Goal: Transaction & Acquisition: Purchase product/service

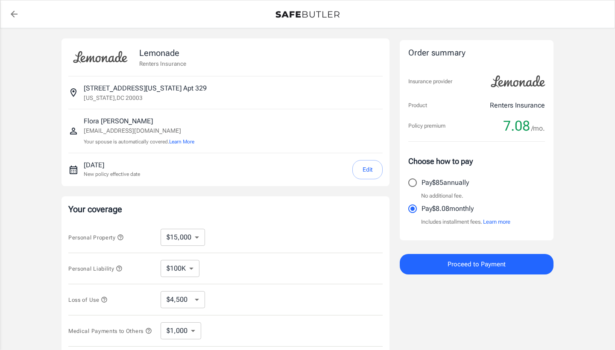
select select "15000"
select select "500"
select select "10000"
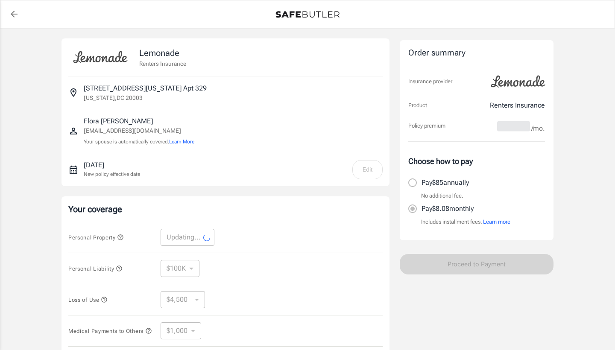
select select "10000"
select select "3000"
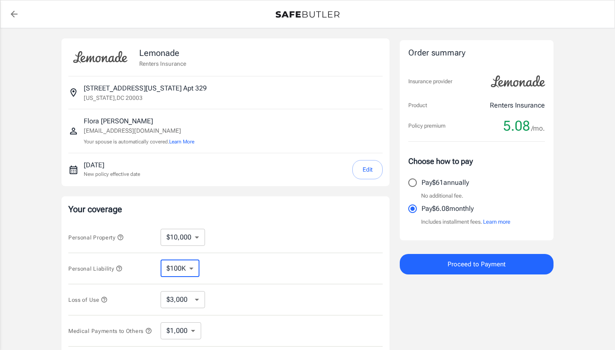
scroll to position [22, 0]
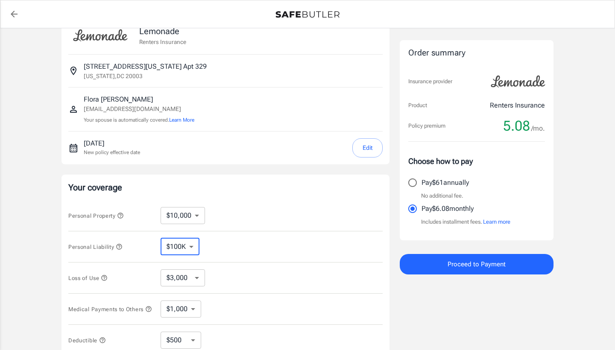
drag, startPoint x: 184, startPoint y: 254, endPoint x: 202, endPoint y: 266, distance: 21.2
click at [220, 264] on div "Personal Property $10,000 $15,000 $20,000 $25,000 $30,000 $40,000 $50,000 $100K…" at bounding box center [225, 278] width 314 height 156
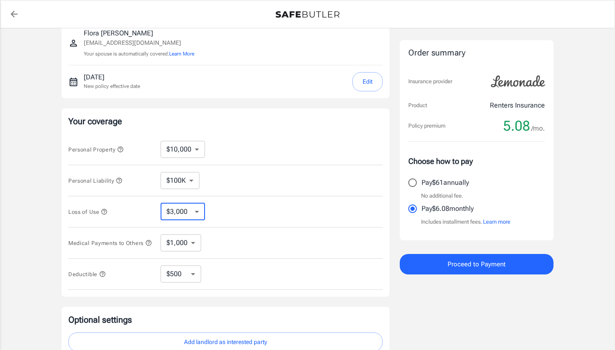
scroll to position [99, 0]
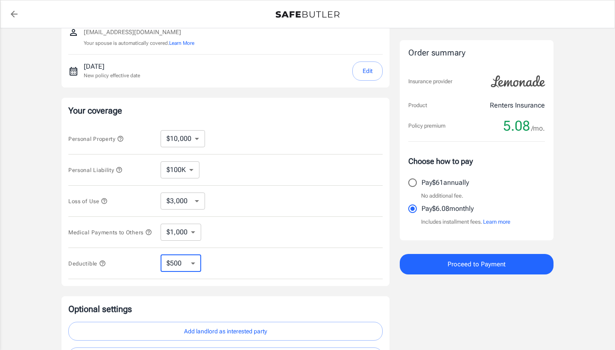
select select "250"
select select "500"
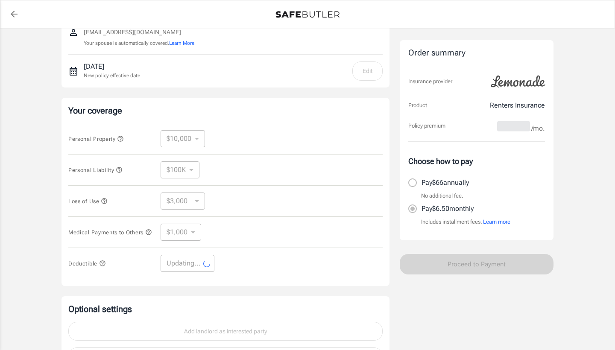
select select "500"
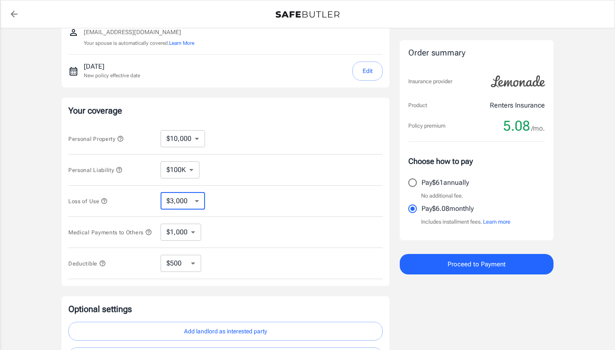
select select "6000"
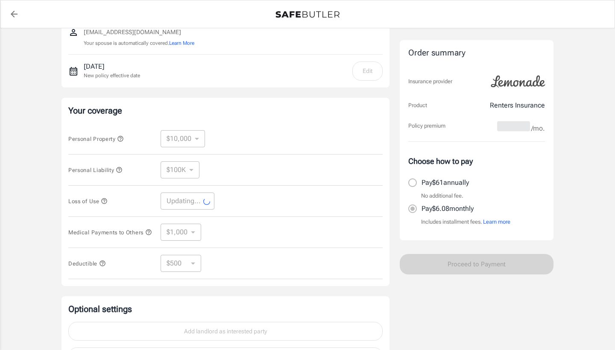
select select "6000"
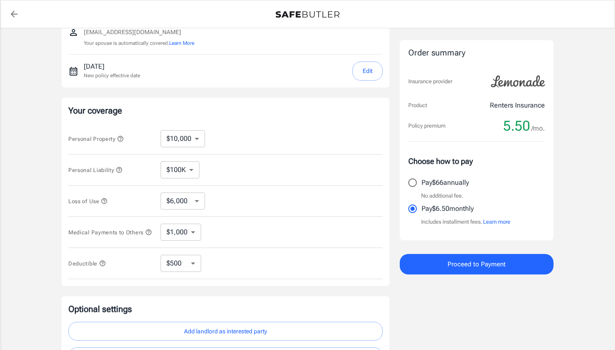
click at [106, 203] on icon "button" at bounding box center [105, 201] width 6 height 6
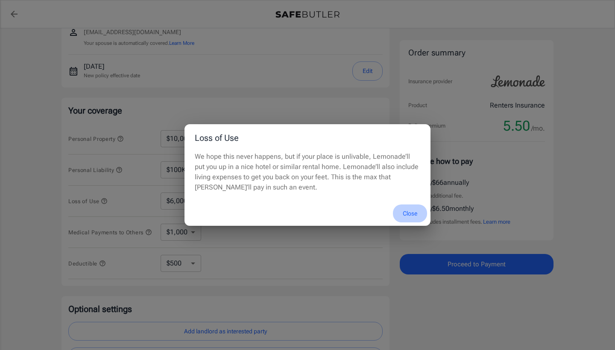
click at [414, 209] on button "Close" at bounding box center [410, 214] width 34 height 18
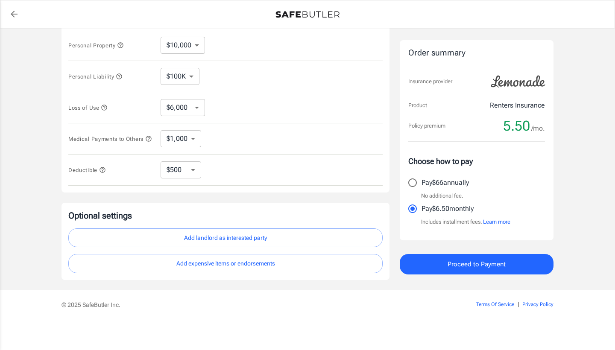
scroll to position [195, 0]
click at [217, 307] on p "© 2025 SafeButler Inc." at bounding box center [245, 305] width 367 height 9
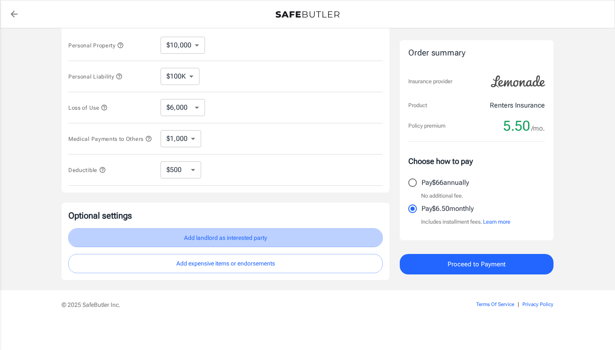
click at [222, 235] on button "Add landlord as interested party" at bounding box center [225, 238] width 314 height 19
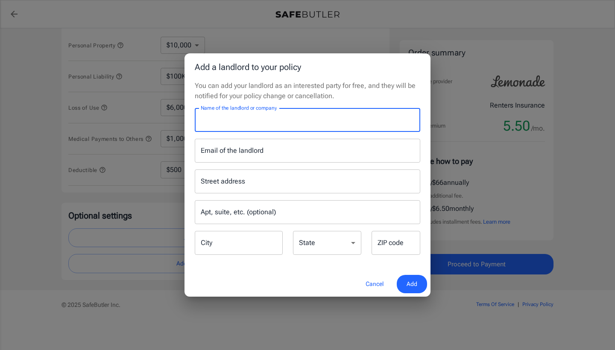
click at [258, 125] on input "Name of the landlord or company" at bounding box center [308, 120] width 226 height 24
paste input "The Illume Apartments - Greystar"
type input "The Illume Apartments - Greystar"
click at [329, 145] on input "Email of the landlord" at bounding box center [308, 151] width 226 height 24
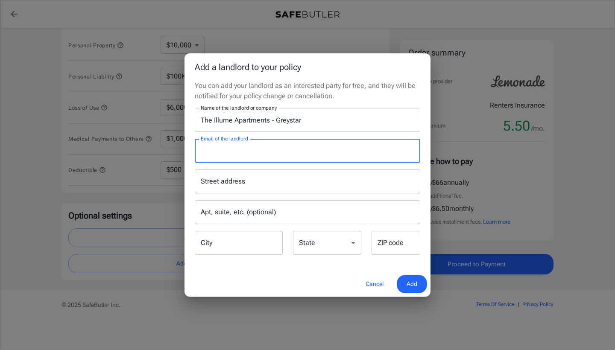
paste input "[EMAIL_ADDRESS][DOMAIN_NAME]"
type input "[EMAIL_ADDRESS][DOMAIN_NAME]"
click at [244, 178] on input "Street address" at bounding box center [308, 181] width 218 height 16
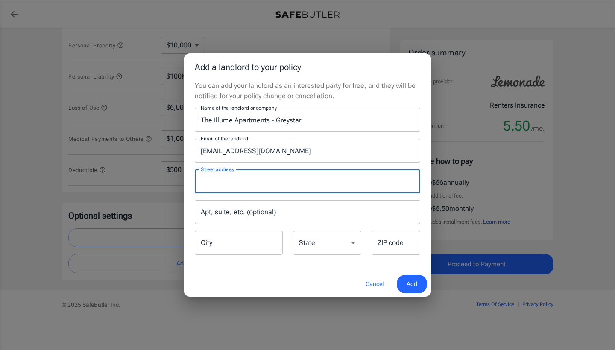
paste input "[EMAIL_ADDRESS][DOMAIN_NAME]"
type input "[EMAIL_ADDRESS][DOMAIN_NAME]"
drag, startPoint x: 332, startPoint y: 184, endPoint x: 50, endPoint y: 160, distance: 282.5
click at [50, 162] on div "Add a landlord to your policy You can add your landlord as an interested party …" at bounding box center [307, 175] width 615 height 350
paste input "[STREET_ADDRESS][US_STATE][US_STATE]"
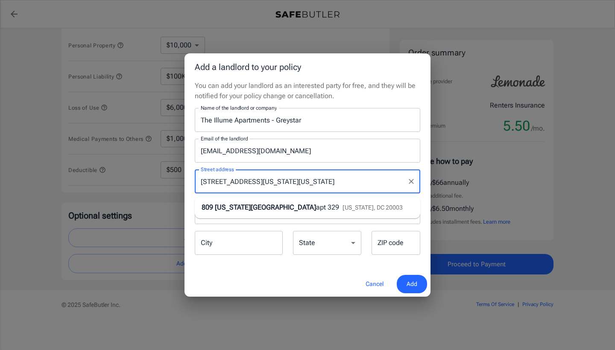
drag, startPoint x: 308, startPoint y: 180, endPoint x: 288, endPoint y: 180, distance: 19.7
click at [288, 180] on input "[STREET_ADDRESS][US_STATE][US_STATE]" at bounding box center [301, 181] width 205 height 16
click at [312, 206] on div "[STREET_ADDRESS][US_STATE][US_STATE]" at bounding box center [291, 208] width 178 height 10
type input "[STREET_ADDRESS][US_STATE]"
type input "[US_STATE]"
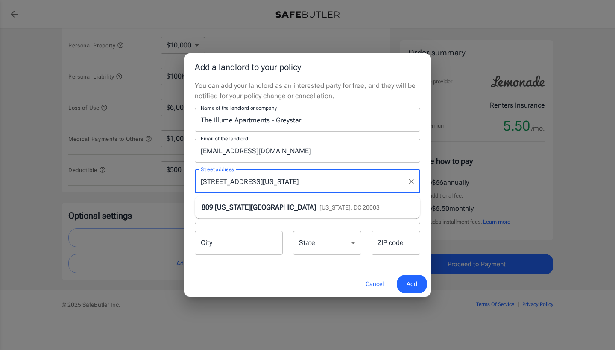
select select "DC"
type input "20003"
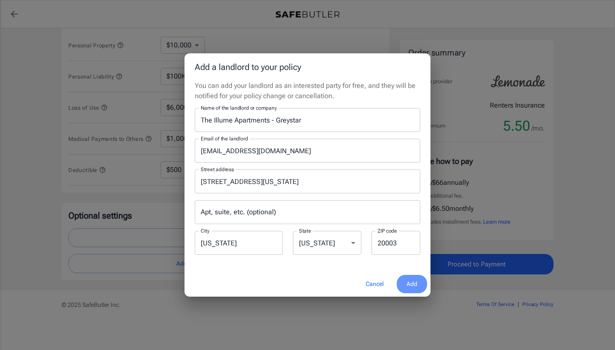
click at [415, 282] on span "Add" at bounding box center [412, 284] width 11 height 11
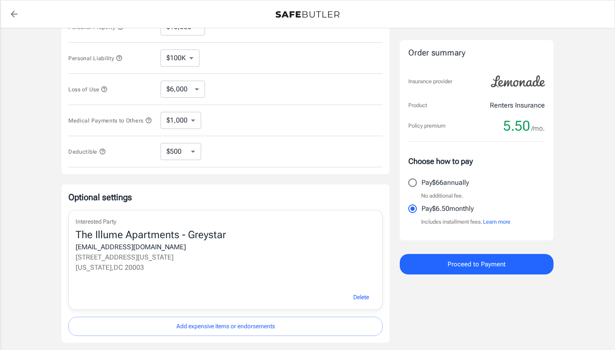
scroll to position [196, 0]
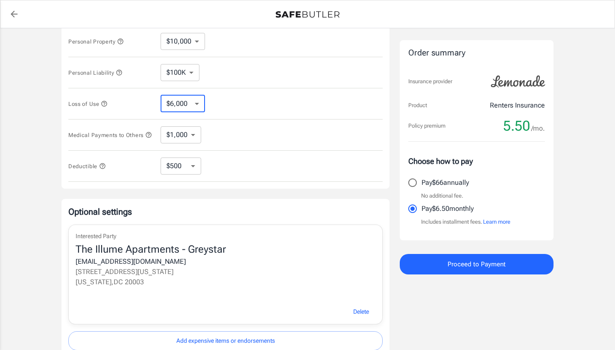
select select "3000"
drag, startPoint x: 176, startPoint y: 71, endPoint x: 193, endPoint y: 103, distance: 35.4
click at [247, 107] on div "Personal Property $10,000 $15,000 $20,000 $25,000 $30,000 $40,000 $50,000 $100K…" at bounding box center [225, 104] width 314 height 156
select select "6000"
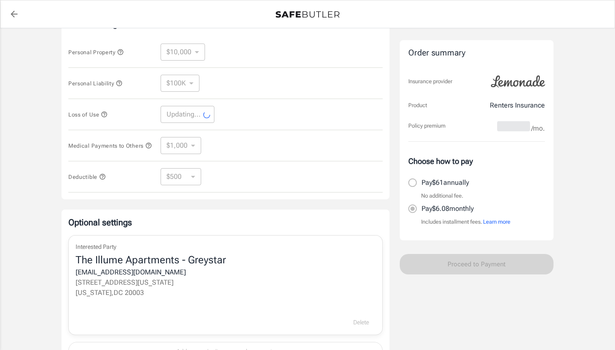
scroll to position [176, 0]
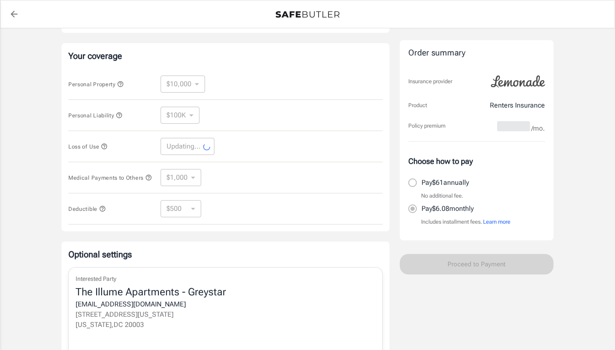
select select "6000"
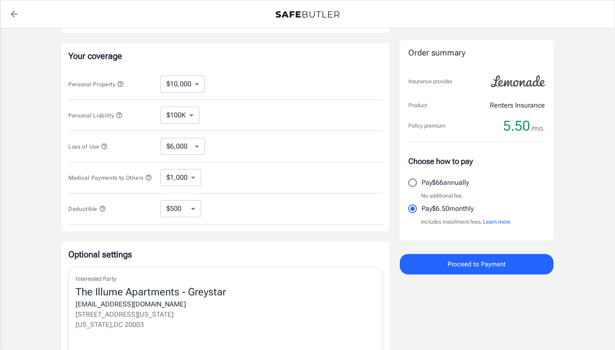
scroll to position [153, 0]
click at [467, 259] on span "Proceed to Payment" at bounding box center [477, 264] width 58 height 11
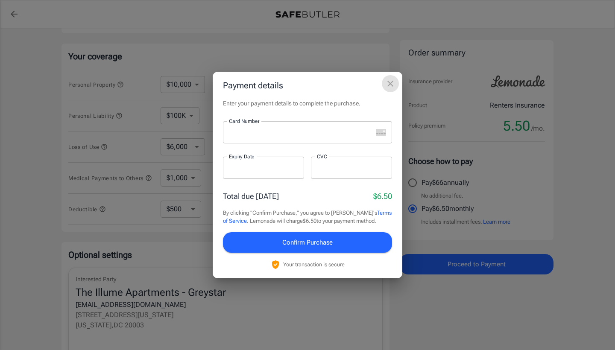
click at [391, 85] on icon "close" at bounding box center [390, 84] width 10 height 10
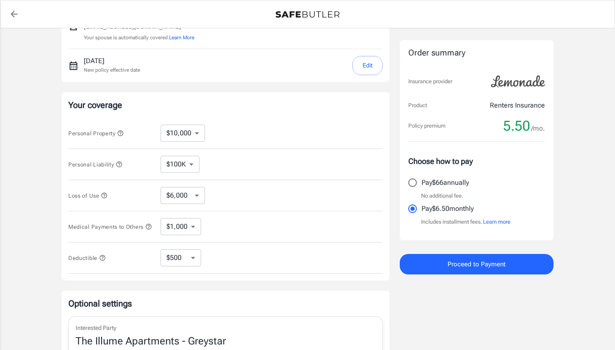
scroll to position [104, 0]
click at [426, 266] on button "Proceed to Payment" at bounding box center [477, 264] width 154 height 21
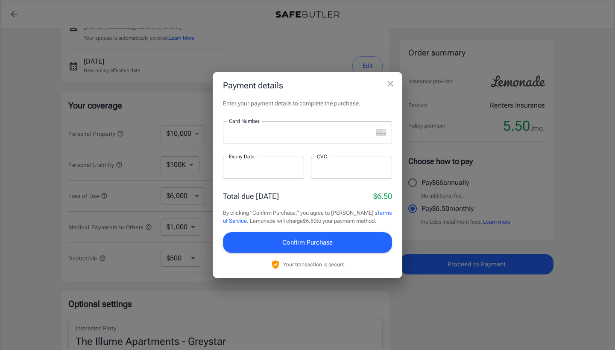
click at [306, 140] on div at bounding box center [298, 132] width 150 height 22
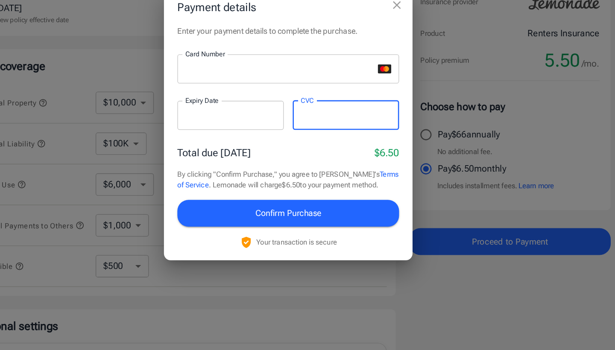
click at [327, 220] on div "Payment details Enter your payment details to complete the purchase. Card Numbe…" at bounding box center [307, 175] width 615 height 350
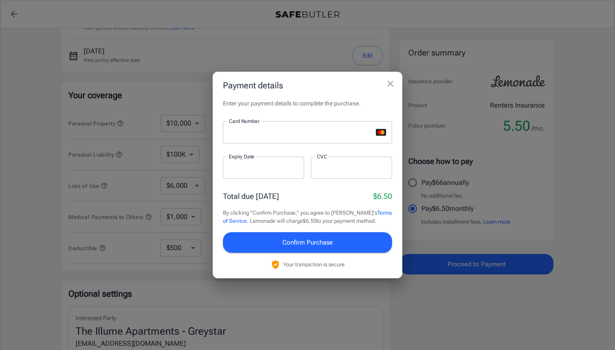
click at [391, 88] on icon "close" at bounding box center [390, 84] width 10 height 10
